Goal: Task Accomplishment & Management: Manage account settings

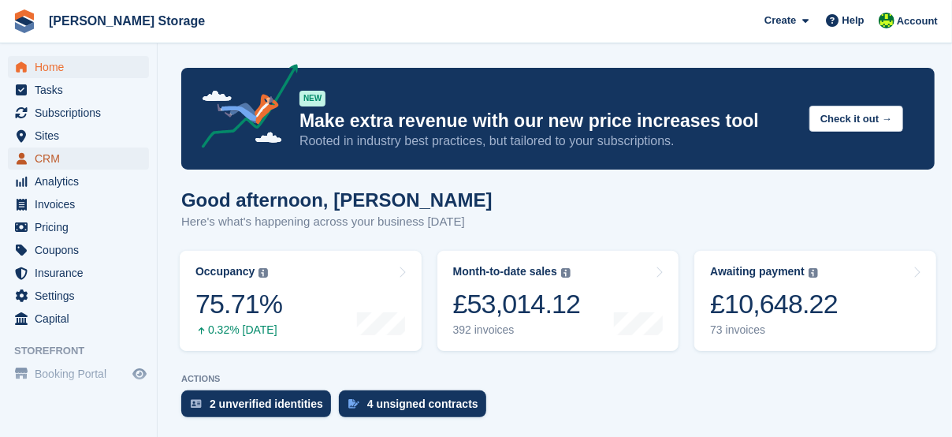
click at [46, 158] on span "CRM" at bounding box center [82, 158] width 95 height 22
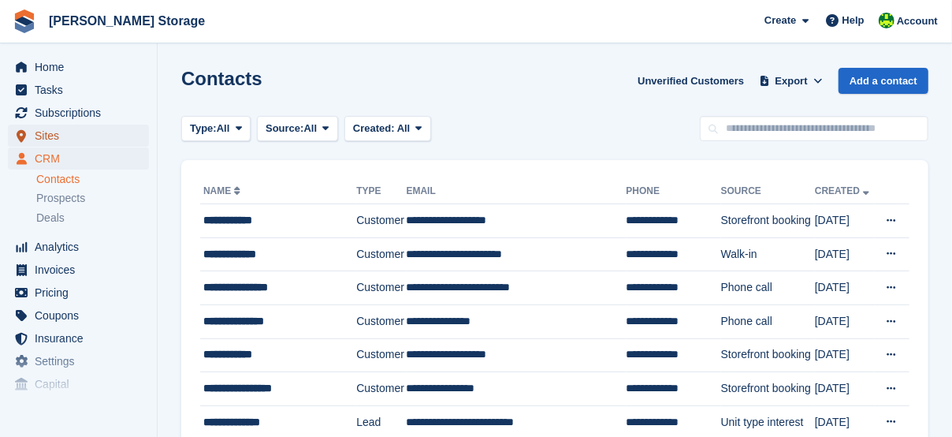
click at [55, 135] on span "Sites" at bounding box center [82, 136] width 95 height 22
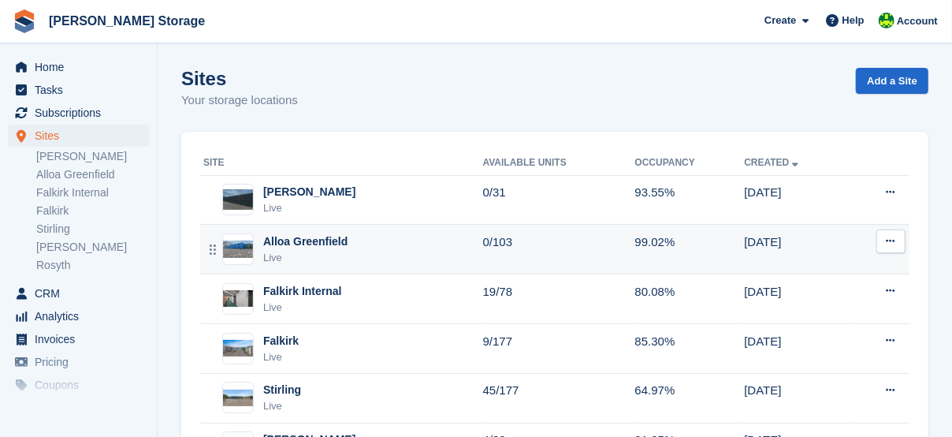
click at [303, 241] on div "Alloa Greenfield" at bounding box center [305, 241] width 84 height 17
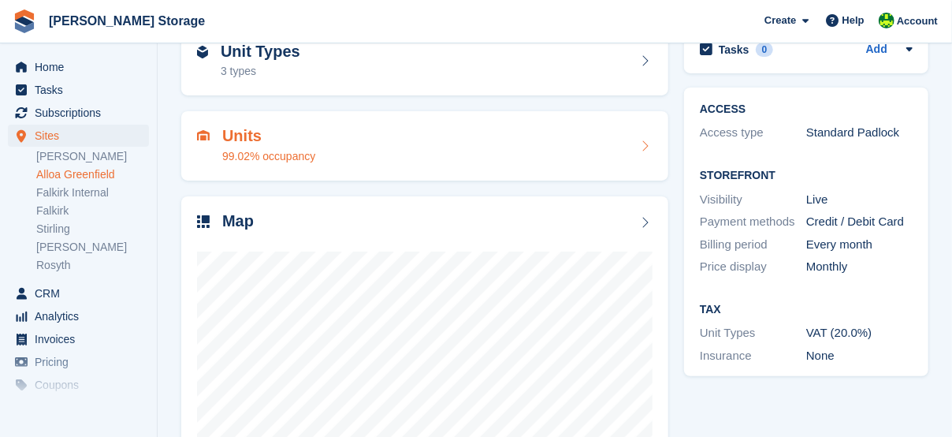
scroll to position [184, 0]
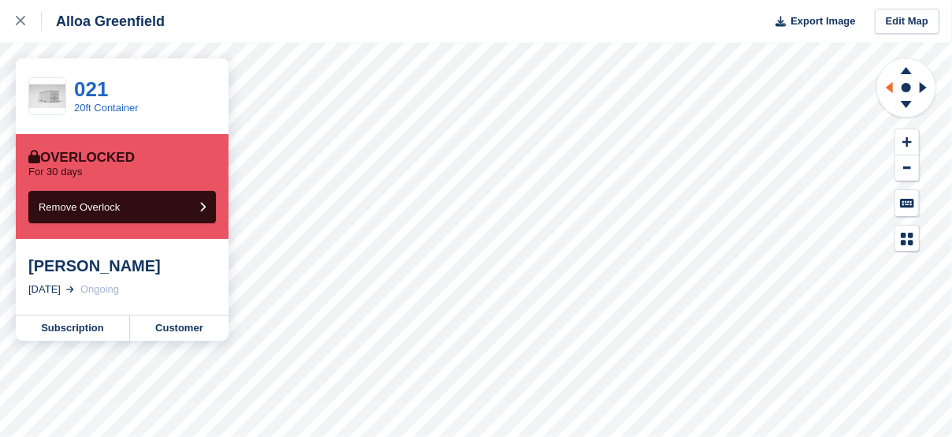
click at [893, 81] on icon at bounding box center [887, 87] width 20 height 41
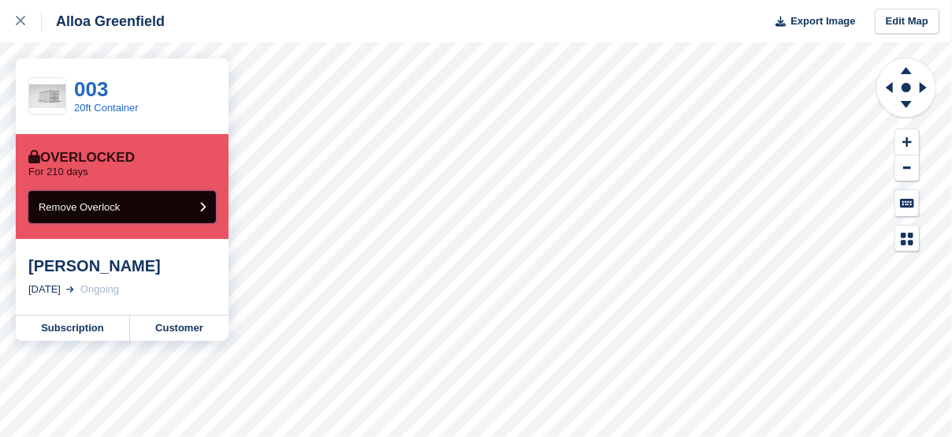
click at [91, 212] on span "Remove Overlock" at bounding box center [79, 207] width 81 height 12
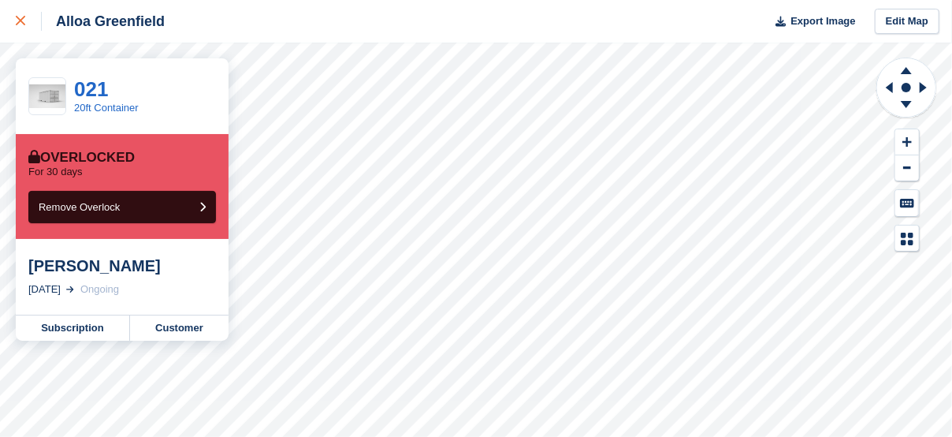
click at [32, 19] on div at bounding box center [29, 21] width 26 height 19
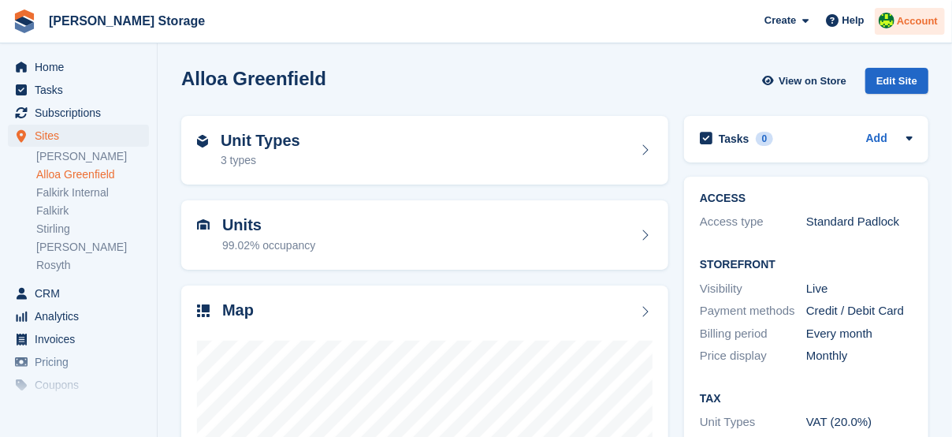
click at [919, 20] on span "Account" at bounding box center [917, 21] width 41 height 16
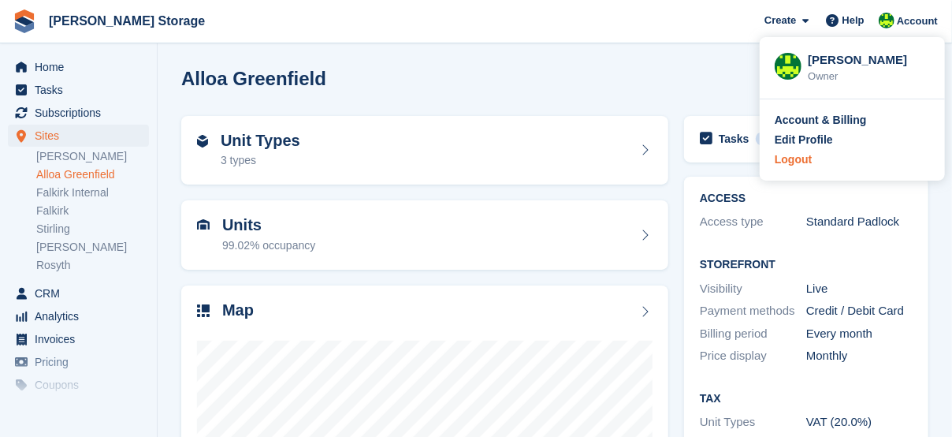
click at [813, 163] on div "Logout" at bounding box center [852, 159] width 155 height 17
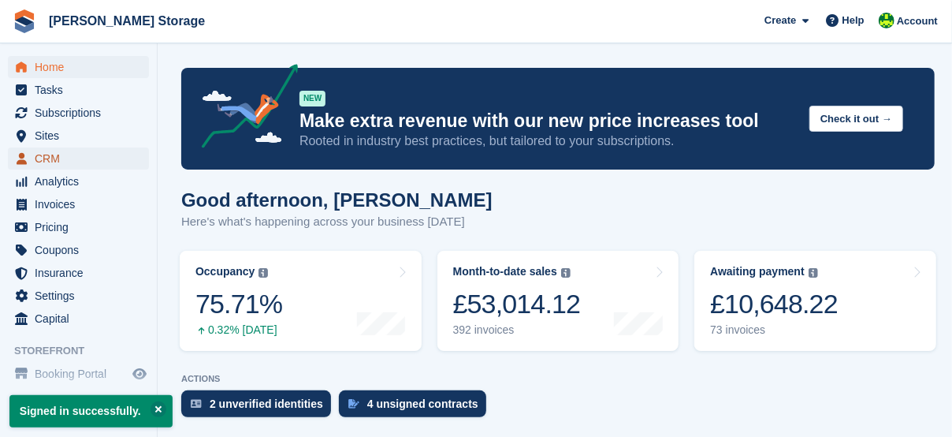
click at [58, 154] on span "CRM" at bounding box center [82, 158] width 95 height 22
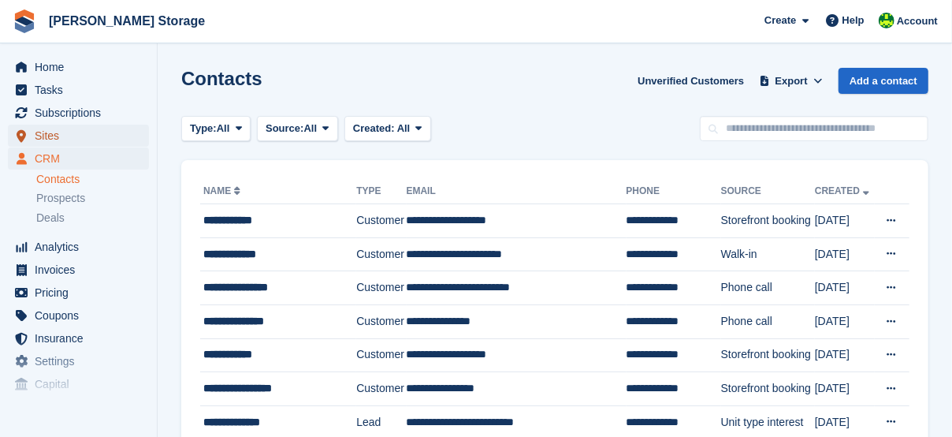
click at [54, 139] on span "Sites" at bounding box center [82, 136] width 95 height 22
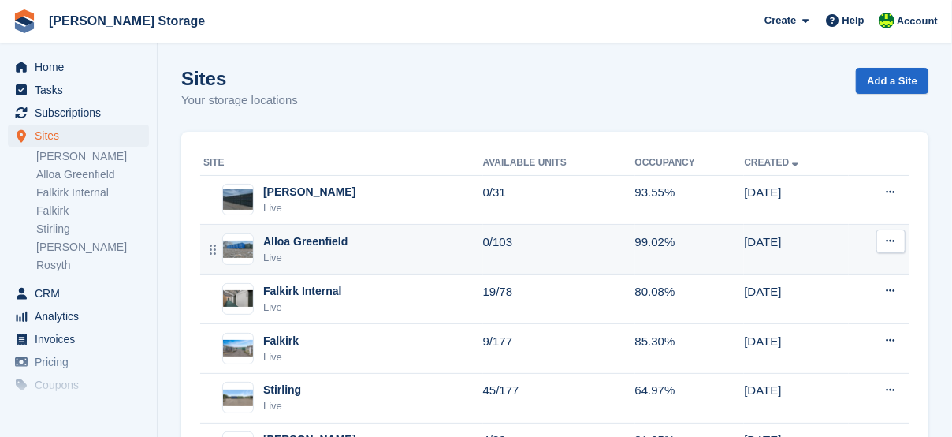
click at [291, 241] on div "Alloa Greenfield" at bounding box center [305, 241] width 84 height 17
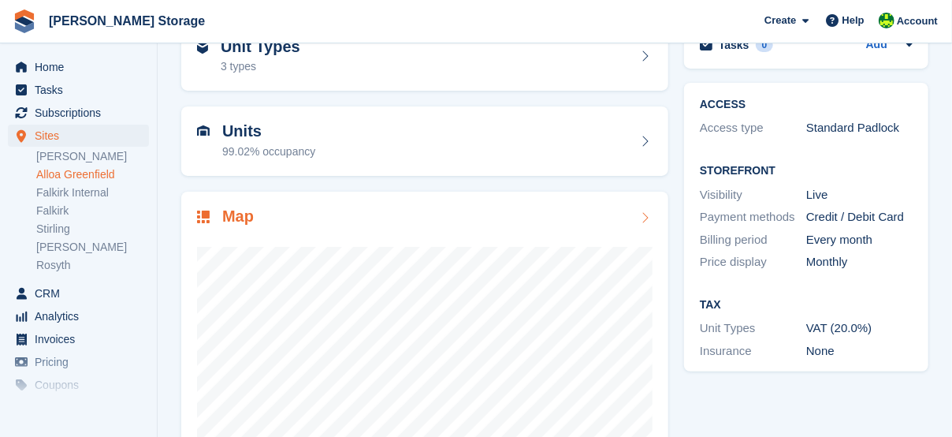
scroll to position [235, 0]
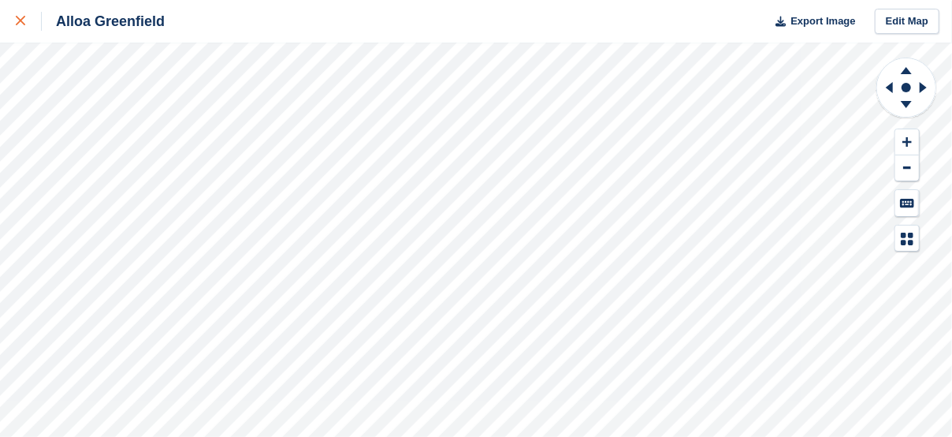
click at [18, 28] on div at bounding box center [29, 21] width 26 height 19
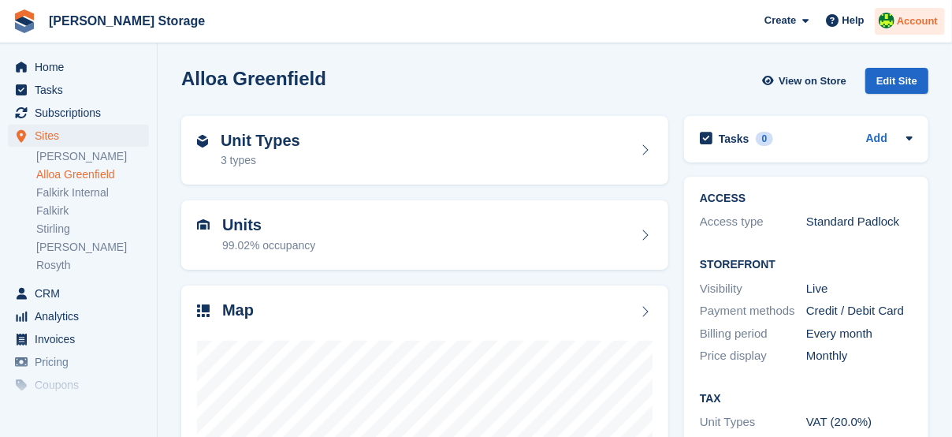
click at [925, 20] on span "Account" at bounding box center [917, 21] width 41 height 16
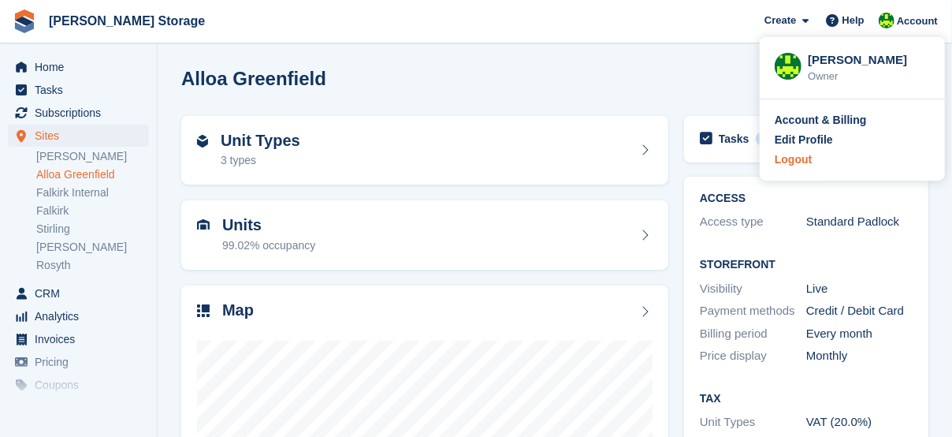
click at [804, 159] on div "Logout" at bounding box center [793, 159] width 37 height 17
